Goal: Task Accomplishment & Management: Manage account settings

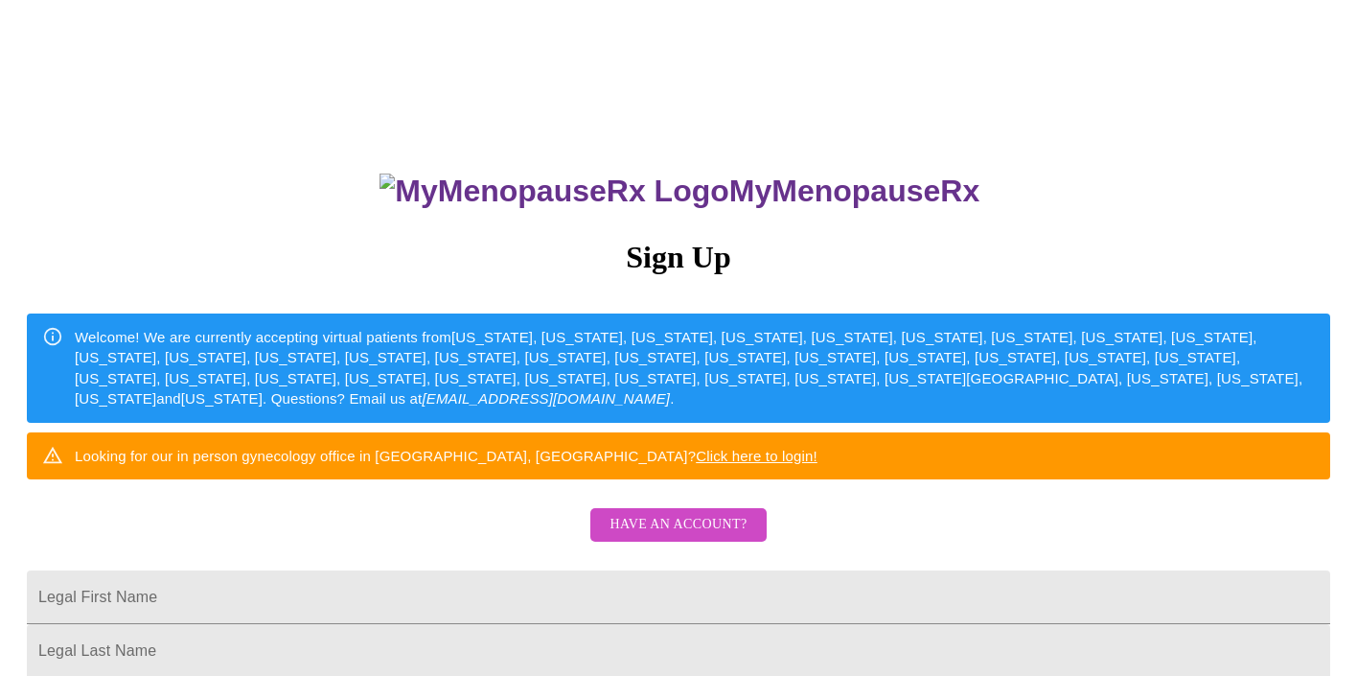
click at [719, 537] on span "Have an account?" at bounding box center [678, 525] width 137 height 24
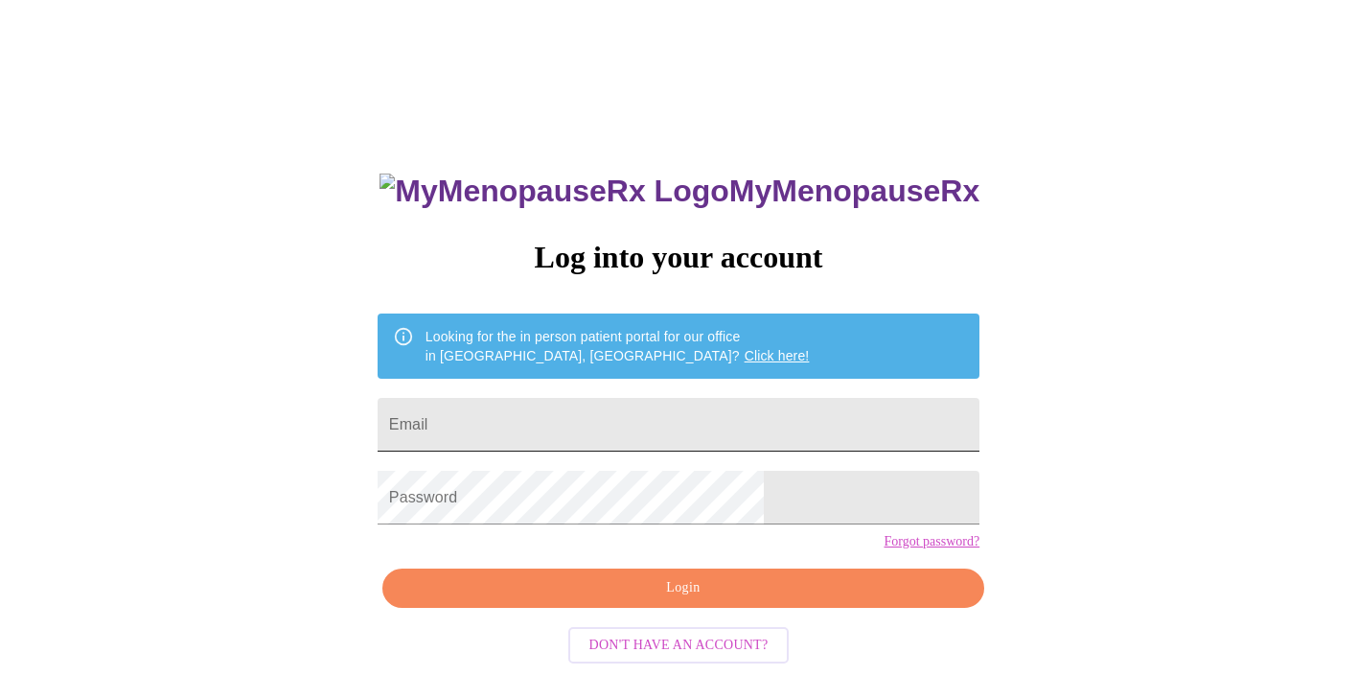
click at [722, 425] on input "Email" at bounding box center [679, 425] width 602 height 54
type input "[EMAIL_ADDRESS][DOMAIN_NAME]"
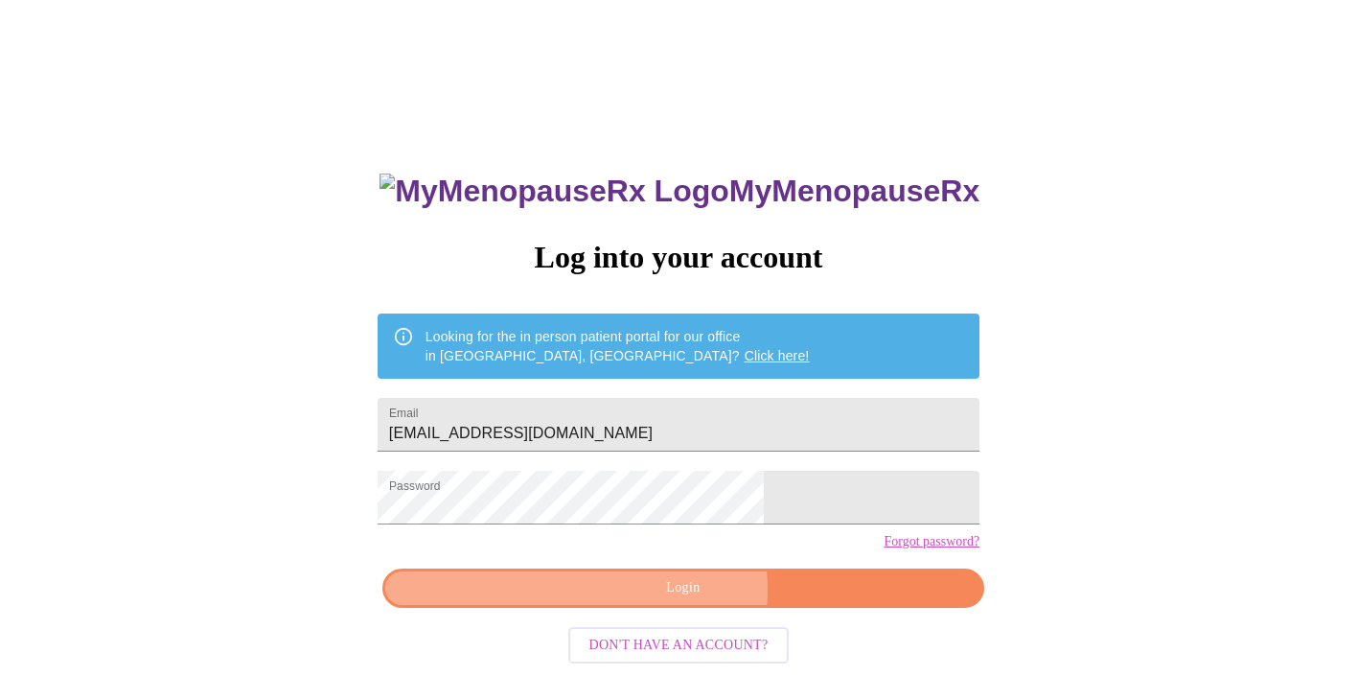
click at [650, 600] on span "Login" at bounding box center [684, 588] width 558 height 24
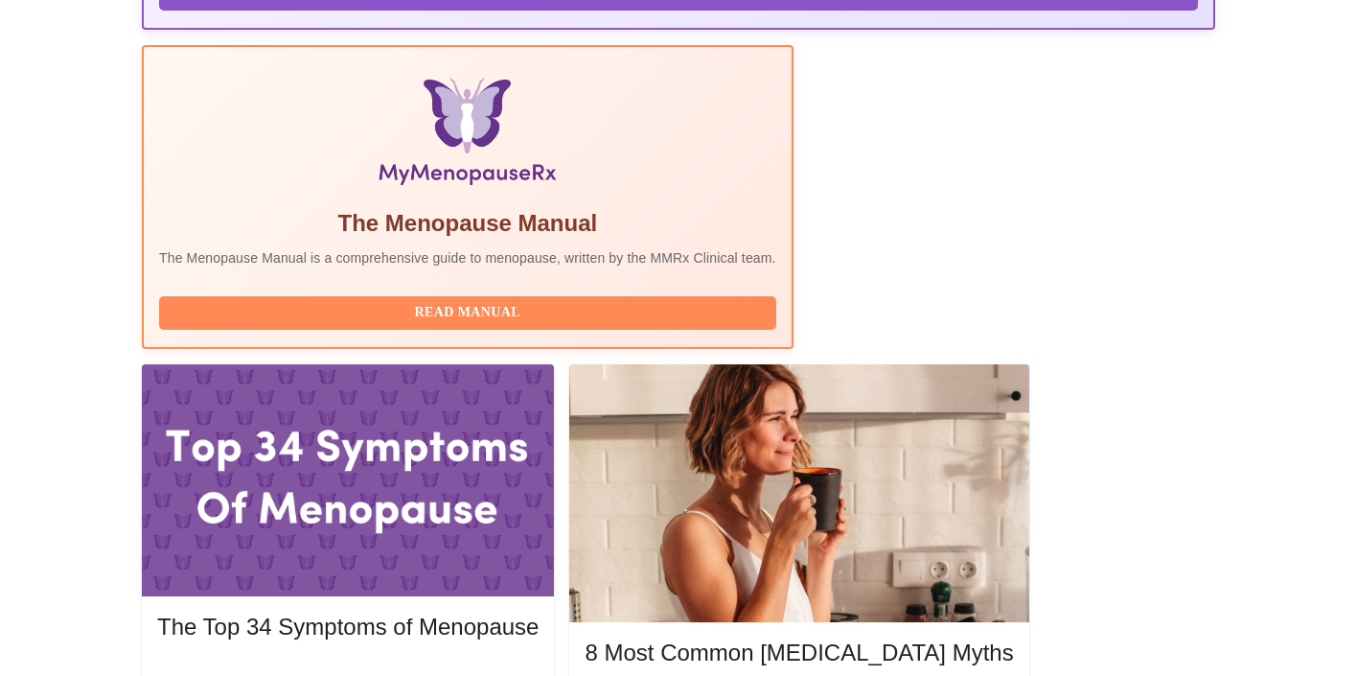
scroll to position [614, 0]
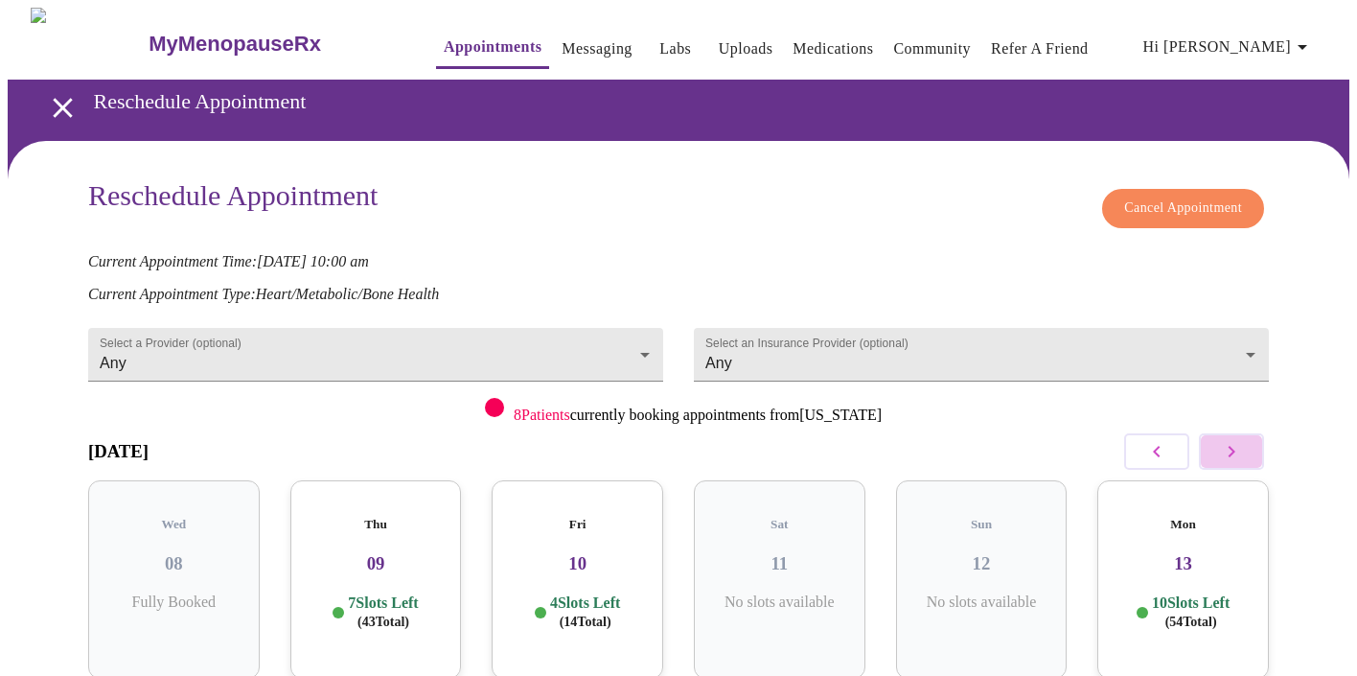
click at [1241, 443] on icon "button" at bounding box center [1231, 451] width 23 height 23
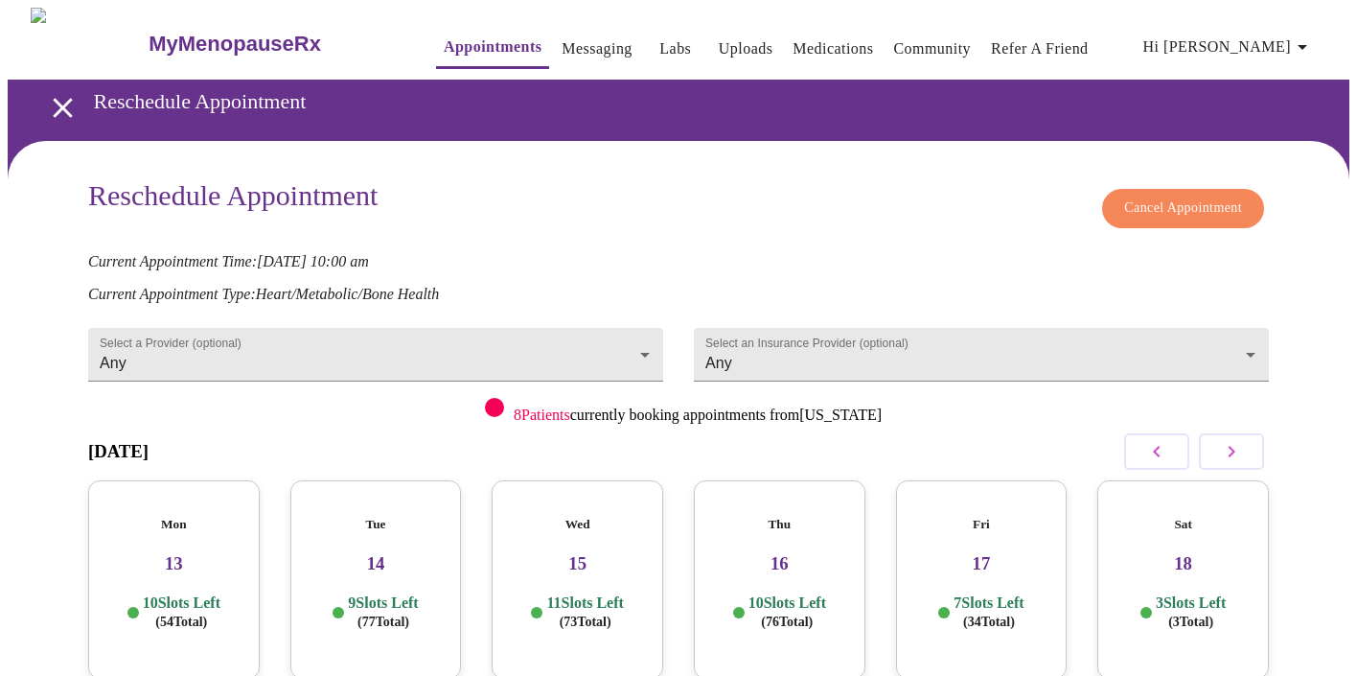
click at [383, 553] on h3 "14" at bounding box center [376, 563] width 141 height 21
click at [371, 555] on h3 "14" at bounding box center [376, 565] width 137 height 21
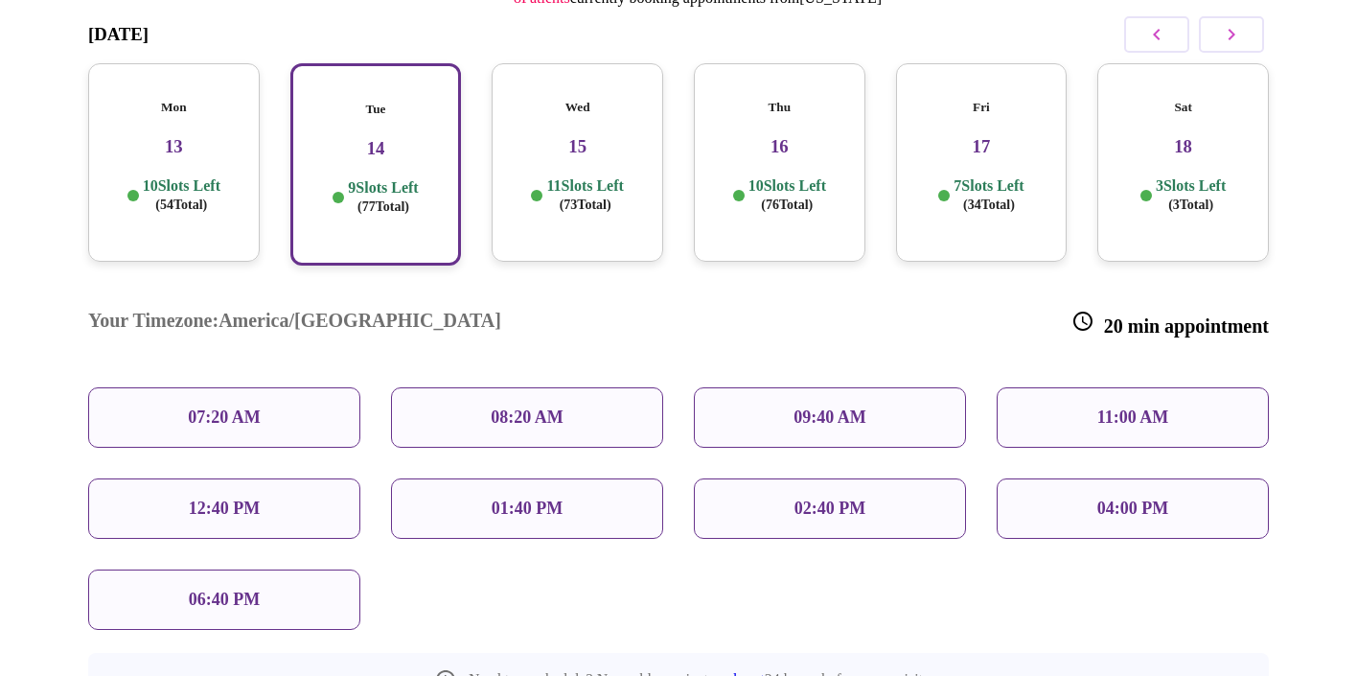
scroll to position [460, 0]
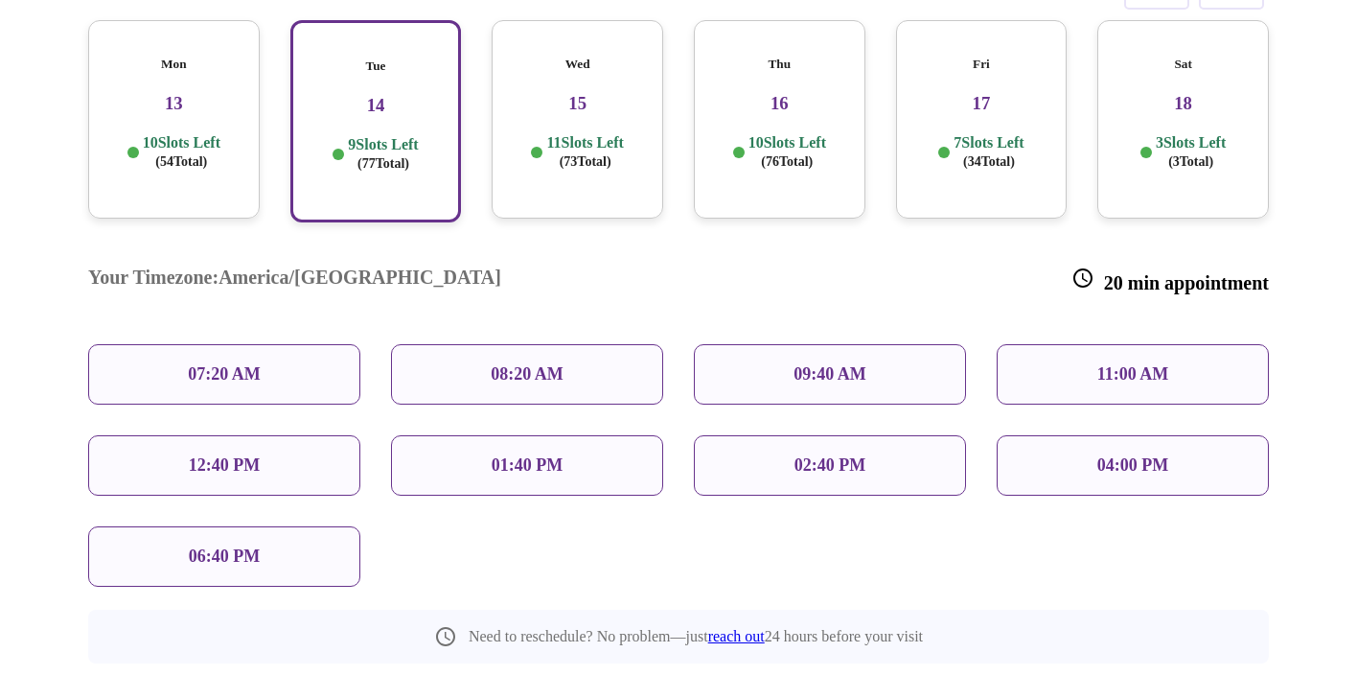
click at [857, 364] on p "09:40 AM" at bounding box center [830, 374] width 73 height 20
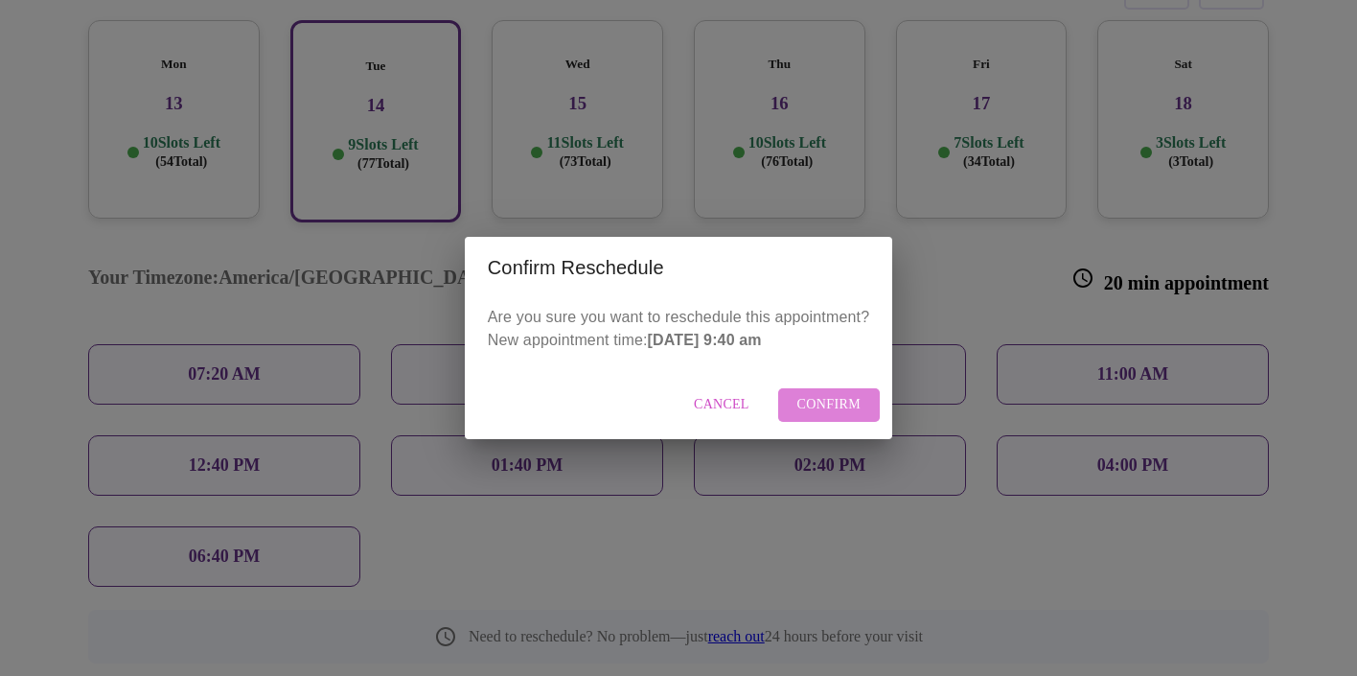
click at [829, 409] on span "Confirm" at bounding box center [830, 405] width 64 height 24
